Goal: Task Accomplishment & Management: Manage account settings

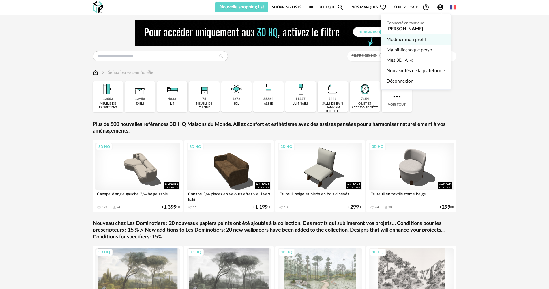
click at [407, 39] on link "Modifier mon profil" at bounding box center [415, 39] width 58 height 10
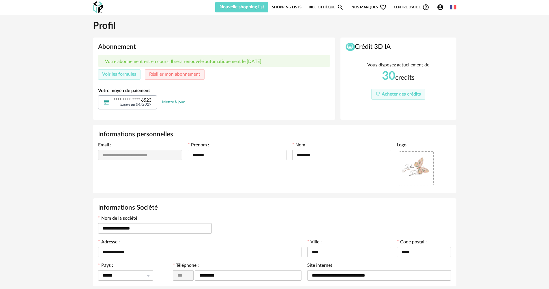
click at [171, 101] on link "Mettre à jour" at bounding box center [173, 101] width 22 height 5
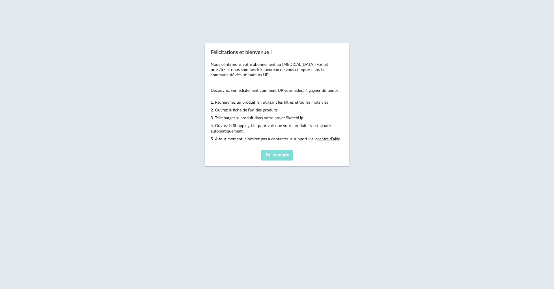
click at [280, 157] on span "J'ai compris" at bounding box center [277, 155] width 24 height 5
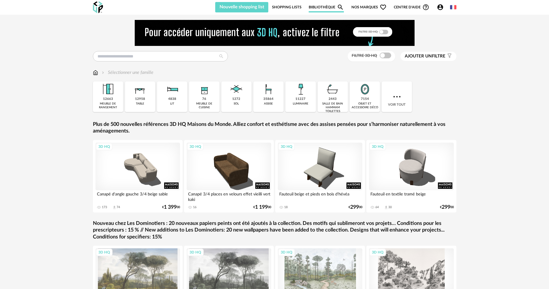
click at [439, 8] on icon "Account Circle icon" at bounding box center [440, 7] width 7 height 7
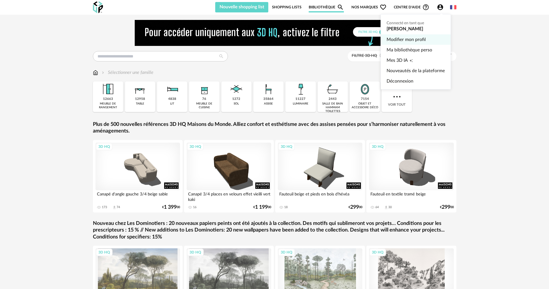
click at [411, 38] on link "Modifier mon profil" at bounding box center [415, 39] width 58 height 10
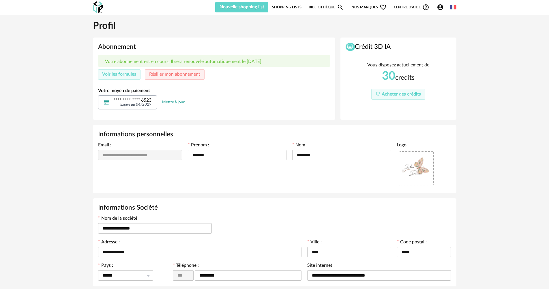
click at [260, 104] on div "**** **** **** 6523 Expire au 04/2029 Mettre à jour" at bounding box center [214, 102] width 232 height 14
click at [177, 103] on link "Mettre à jour" at bounding box center [173, 101] width 22 height 5
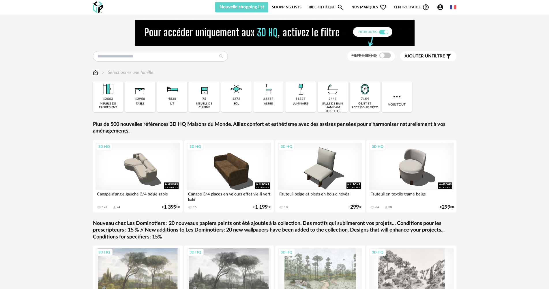
click at [439, 6] on icon "Account Circle icon" at bounding box center [440, 7] width 7 height 7
click at [443, 4] on icon "Account Circle icon" at bounding box center [440, 7] width 7 height 7
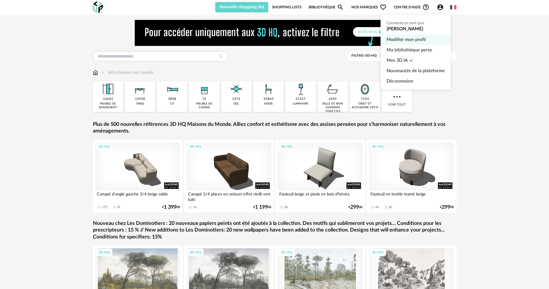
click at [403, 39] on link "Modifier mon profil" at bounding box center [415, 39] width 58 height 10
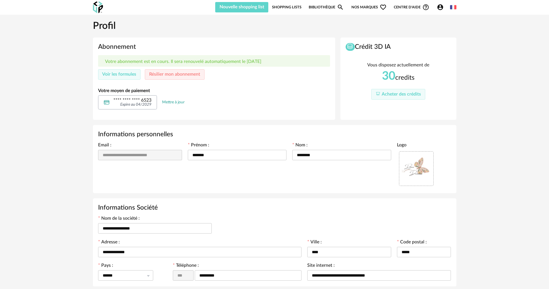
click at [222, 99] on div "**** **** **** 6523 Expire au 04/2029 Mettre à jour" at bounding box center [214, 102] width 232 height 14
click at [220, 99] on div "**** **** **** 6523 Expire au 04/2029 Mettre à jour" at bounding box center [214, 102] width 232 height 14
click at [119, 73] on span "Voir les formules" at bounding box center [119, 74] width 34 height 5
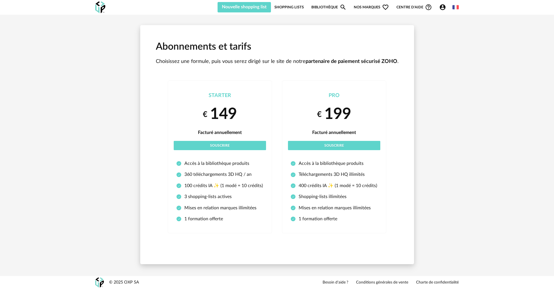
click at [444, 5] on icon "Account Circle icon" at bounding box center [442, 7] width 6 height 6
click at [443, 6] on icon "Account Circle icon" at bounding box center [442, 7] width 7 height 7
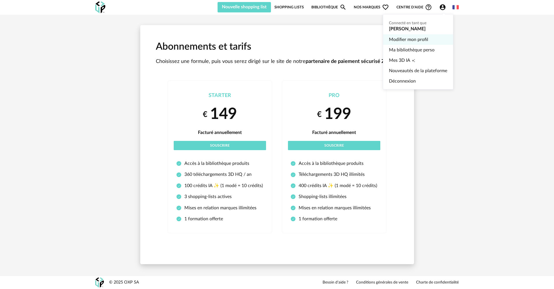
click at [412, 40] on link "Modifier mon profil" at bounding box center [418, 39] width 58 height 10
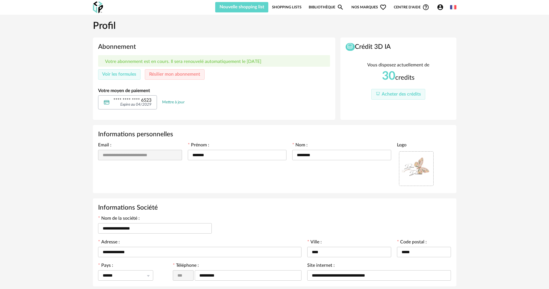
click at [278, 80] on div "Votre abonnement est en cours. Il sera renouvelé automatiquement le 26/10/2025 …" at bounding box center [214, 82] width 232 height 54
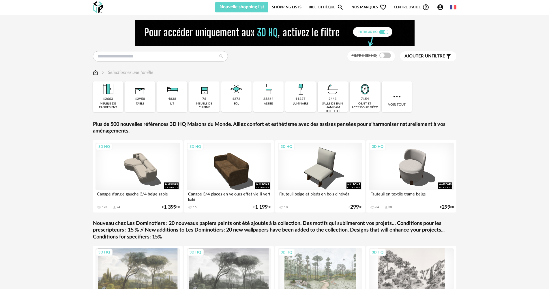
click at [440, 9] on icon "Account Circle icon" at bounding box center [440, 7] width 7 height 7
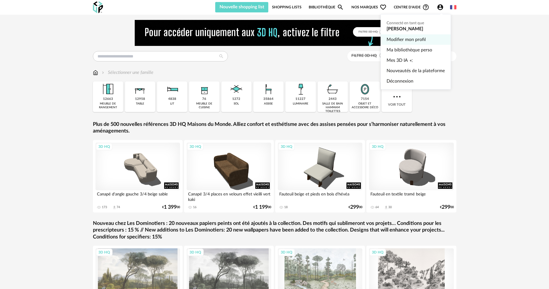
click at [413, 39] on link "Modifier mon profil" at bounding box center [415, 39] width 58 height 10
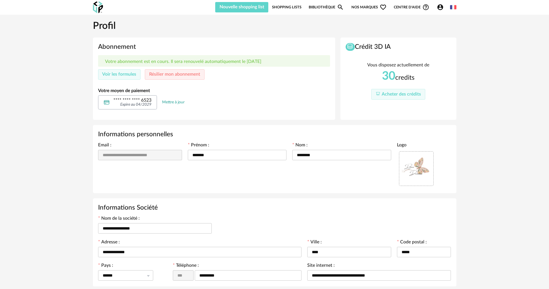
click at [176, 101] on link "Mettre à jour" at bounding box center [173, 101] width 22 height 5
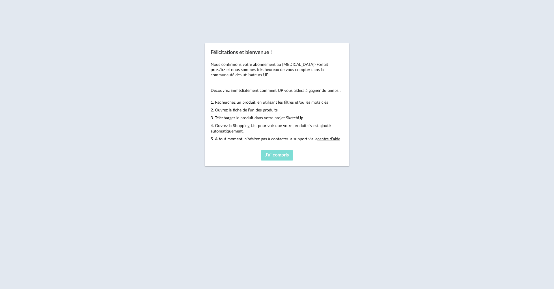
click at [274, 158] on button "J'ai compris" at bounding box center [277, 155] width 32 height 10
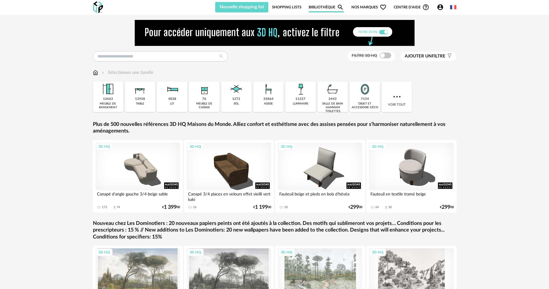
click at [440, 6] on icon "Account Circle icon" at bounding box center [440, 7] width 7 height 7
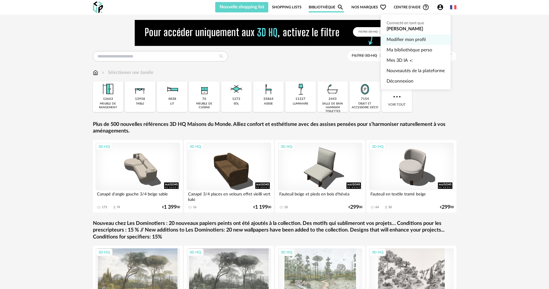
click at [413, 40] on link "Modifier mon profil" at bounding box center [415, 39] width 58 height 10
